Goal: Task Accomplishment & Management: Manage account settings

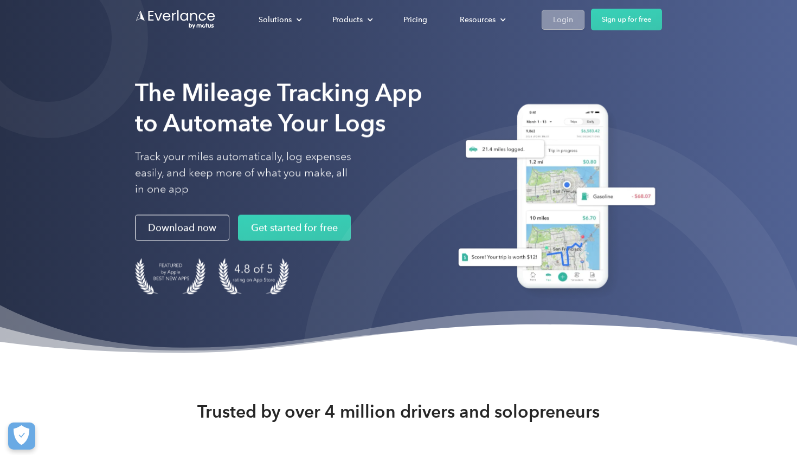
click at [555, 22] on div "Login" at bounding box center [563, 20] width 20 height 14
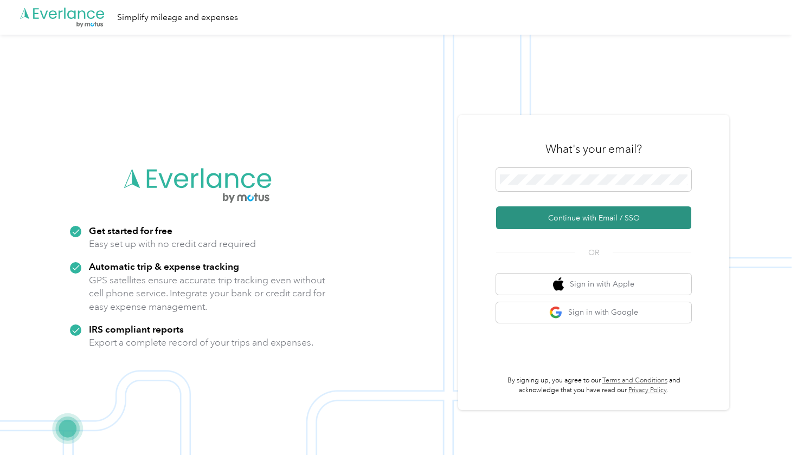
click at [569, 221] on button "Continue with Email / SSO" at bounding box center [593, 218] width 195 height 23
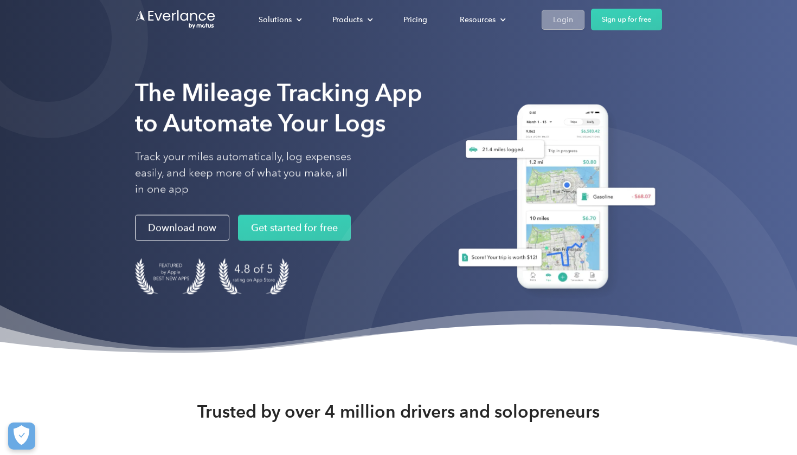
click at [568, 20] on div "Login" at bounding box center [563, 20] width 20 height 14
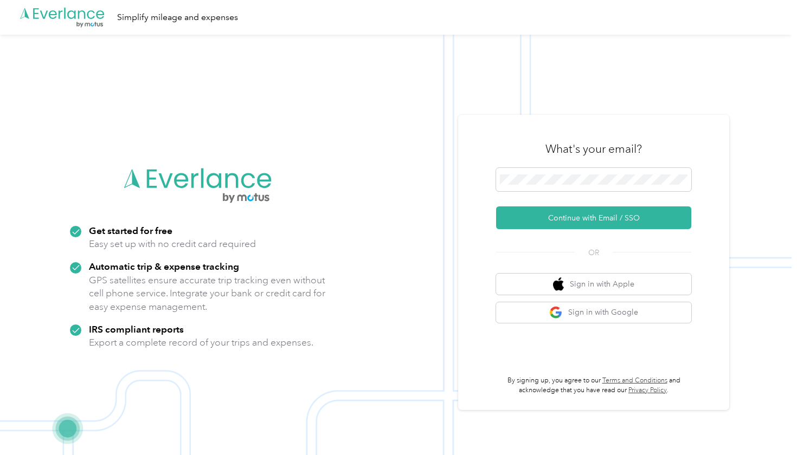
click at [597, 218] on button "Continue with Email / SSO" at bounding box center [593, 218] width 195 height 23
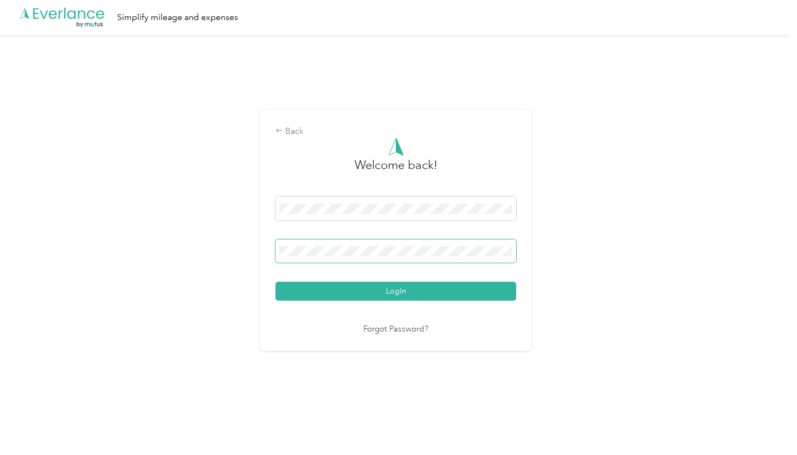
click at [398, 291] on button "Login" at bounding box center [395, 291] width 241 height 19
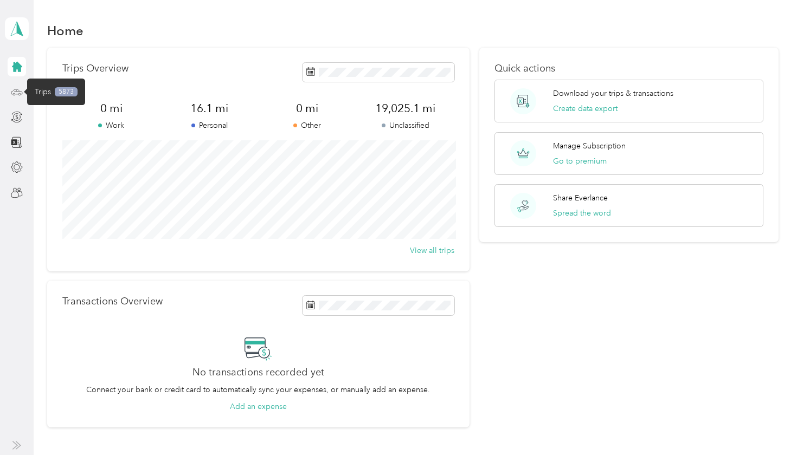
click at [17, 94] on icon at bounding box center [17, 92] width 12 height 12
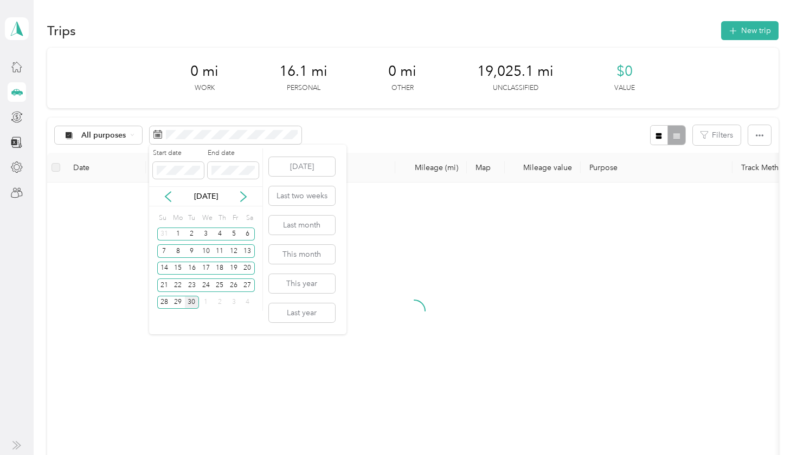
click at [196, 305] on div "30" at bounding box center [192, 303] width 14 height 14
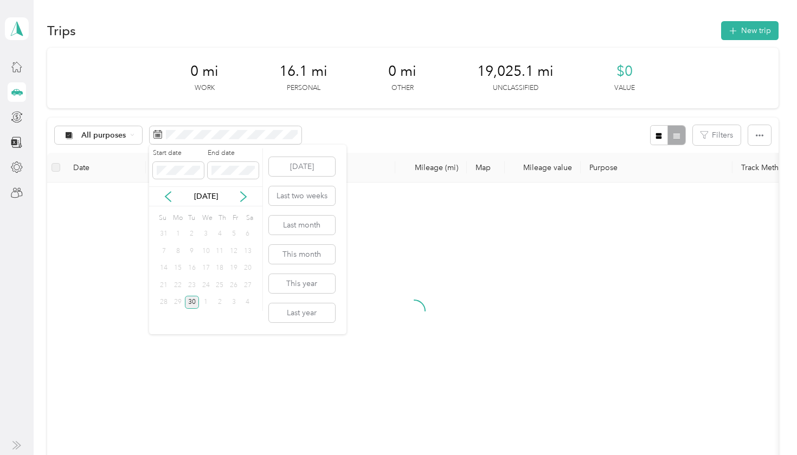
click at [196, 305] on div "30" at bounding box center [192, 303] width 14 height 14
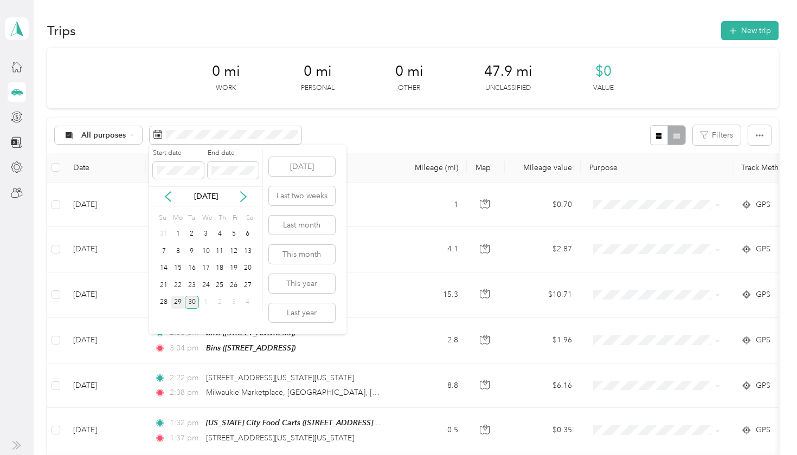
click at [176, 303] on div "29" at bounding box center [178, 303] width 14 height 14
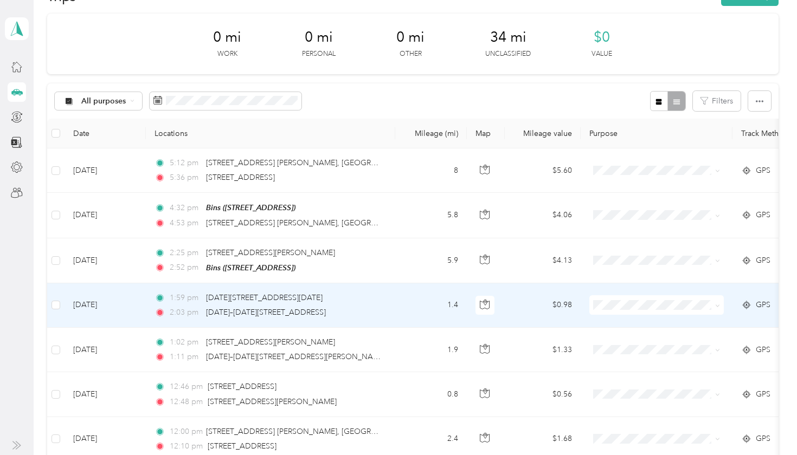
scroll to position [35, 0]
